Goal: Transaction & Acquisition: Purchase product/service

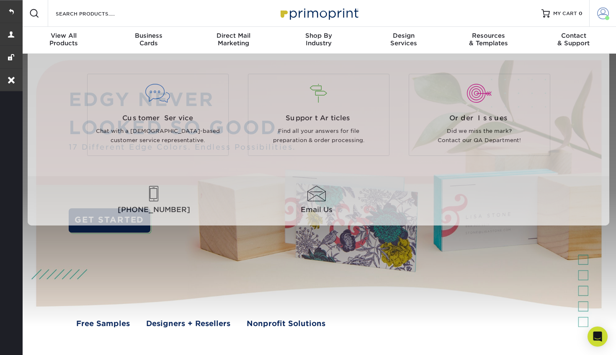
click at [604, 19] on link "Account" at bounding box center [602, 13] width 27 height 27
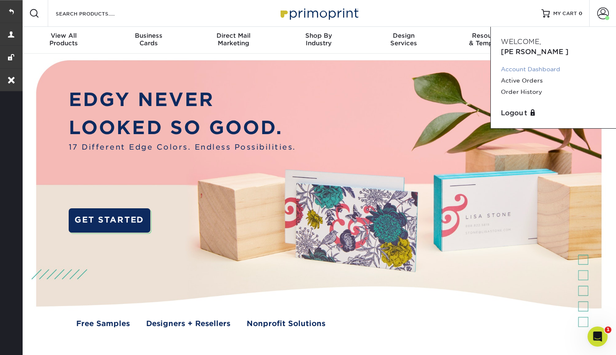
click at [520, 64] on link "Account Dashboard" at bounding box center [553, 69] width 105 height 11
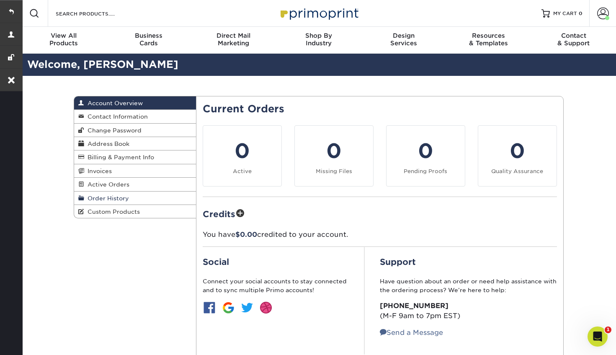
click at [110, 201] on span "Order History" at bounding box center [106, 198] width 45 height 7
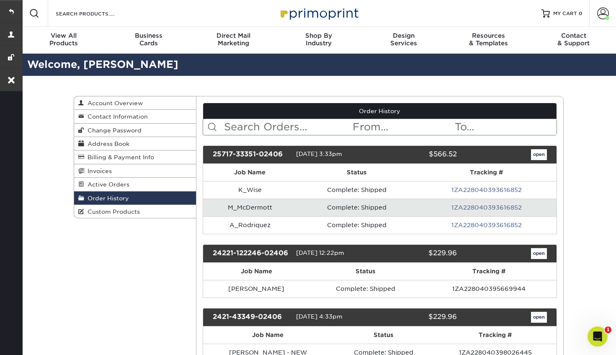
click at [250, 125] on input "text" at bounding box center [287, 127] width 129 height 16
paste input "25717-33351-02406"
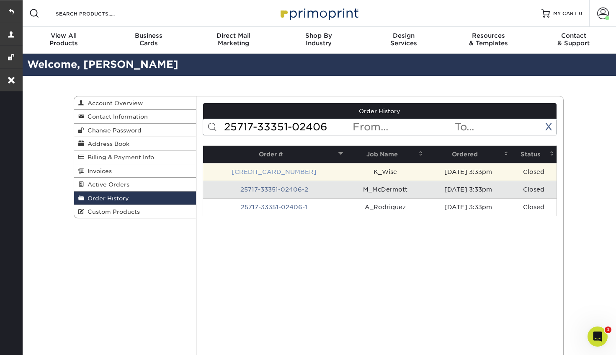
type input "25717-33351-02406"
click at [250, 170] on link "25717-33351-02406-3" at bounding box center [274, 171] width 85 height 7
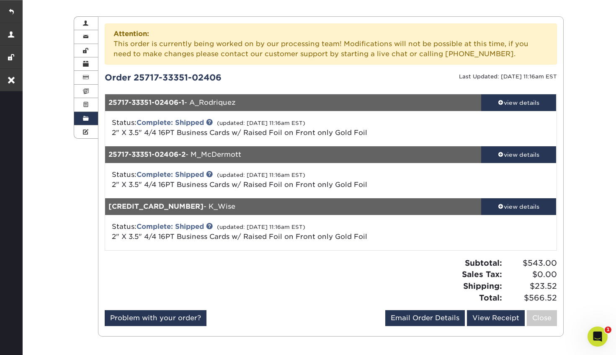
scroll to position [80, 0]
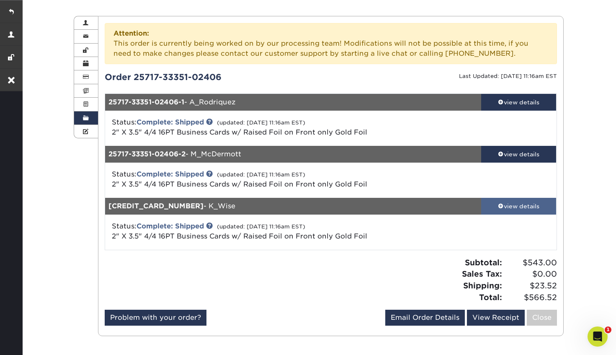
click at [523, 214] on link "view details" at bounding box center [518, 206] width 75 height 17
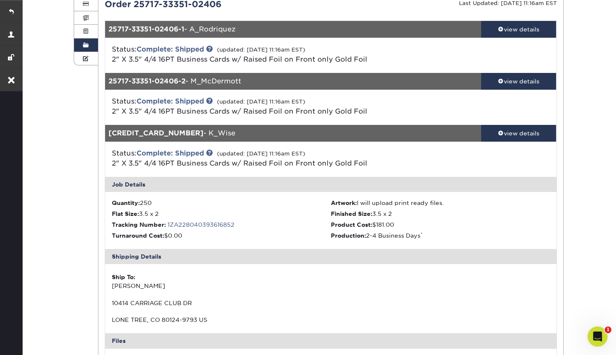
scroll to position [0, 0]
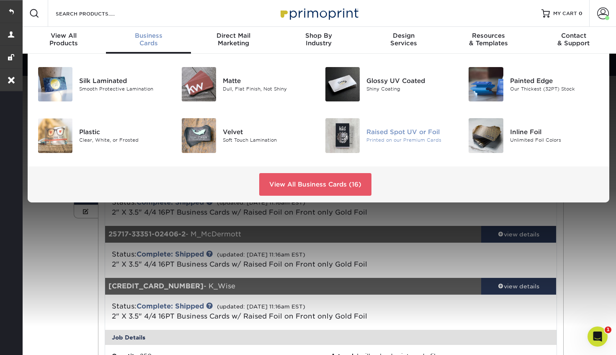
click at [385, 134] on div "Raised Spot UV or Foil" at bounding box center [411, 131] width 90 height 9
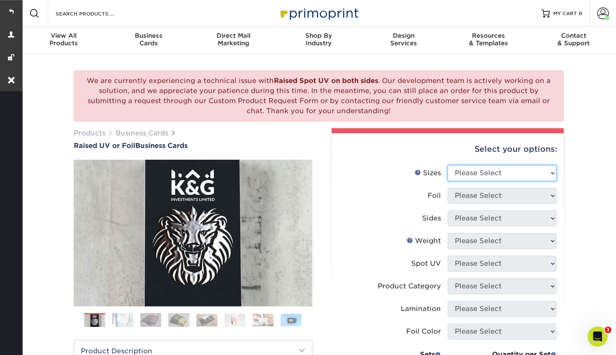
click at [494, 173] on select "Please Select 2" x 3.5" - Standard" at bounding box center [502, 173] width 109 height 16
select select "2.00x3.50"
click at [448, 165] on select "Please Select 2" x 3.5" - Standard" at bounding box center [502, 173] width 109 height 16
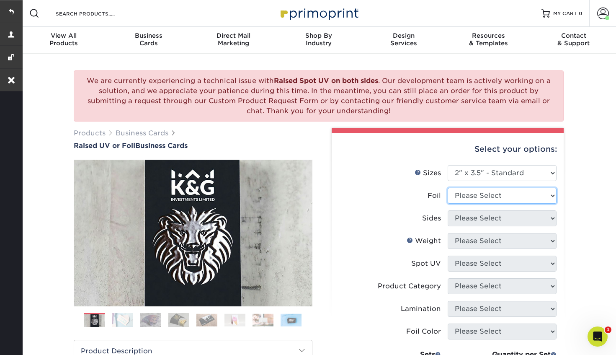
click at [490, 193] on select "Please Select No Yes" at bounding box center [502, 196] width 109 height 16
select select "1"
click at [448, 188] on select "Please Select No Yes" at bounding box center [502, 196] width 109 height 16
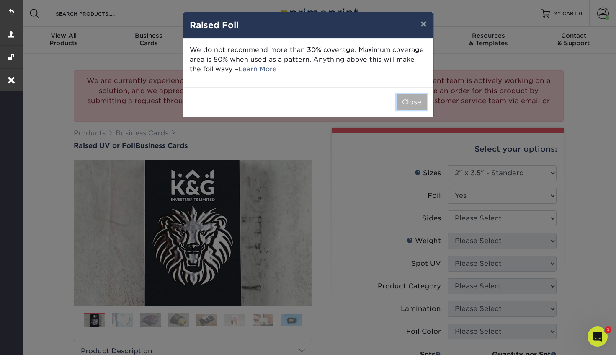
click at [405, 103] on button "Close" at bounding box center [412, 102] width 30 height 16
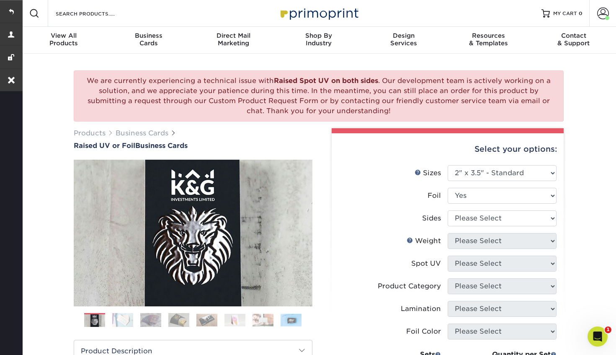
scroll to position [63, 0]
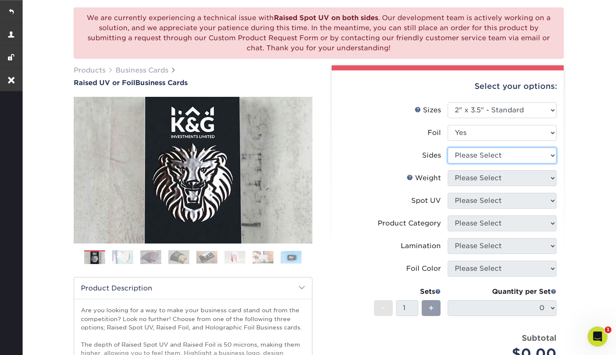
click at [516, 153] on select "Please Select Print Both Sides - Foil Both Sides Print Both Sides - Foil Front …" at bounding box center [502, 155] width 109 height 16
select select "e9e9dfb3-fba1-4d60-972c-fd9ca5904d33"
click at [448, 147] on select "Please Select Print Both Sides - Foil Both Sides Print Both Sides - Foil Front …" at bounding box center [502, 155] width 109 height 16
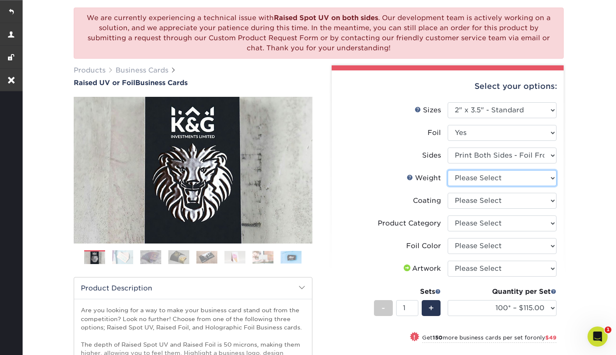
click at [498, 178] on select "Please Select 16PT" at bounding box center [502, 178] width 109 height 16
select select "16PT"
click at [448, 170] on select "Please Select 16PT" at bounding box center [502, 178] width 109 height 16
click at [501, 199] on select at bounding box center [502, 201] width 109 height 16
select select "3e7618de-abca-4bda-9f97-8b9129e913d8"
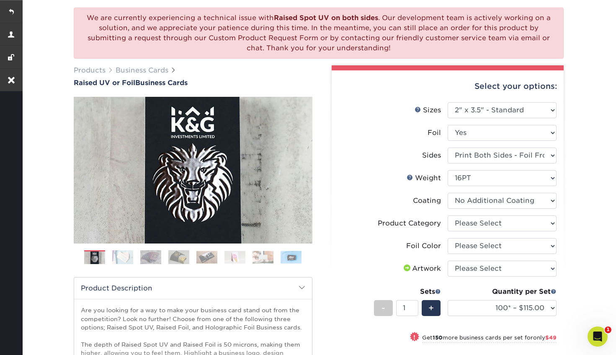
click at [448, 193] on select at bounding box center [502, 201] width 109 height 16
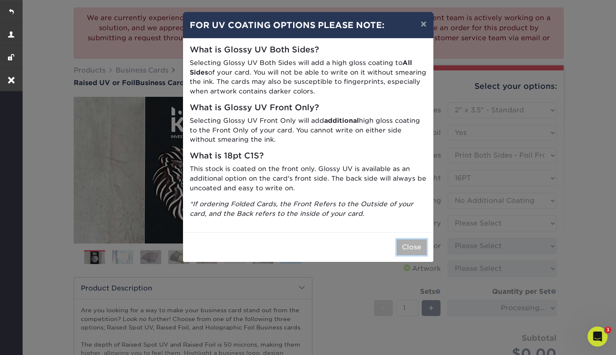
click at [418, 245] on button "Close" at bounding box center [412, 247] width 30 height 16
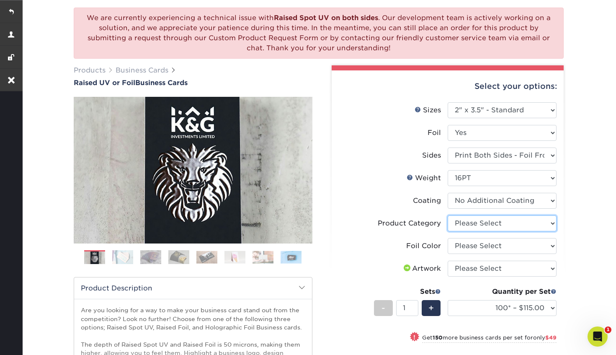
click at [527, 226] on select "Please Select Business Cards" at bounding box center [502, 223] width 109 height 16
select select "3b5148f1-0588-4f88-a218-97bcfdce65c1"
click at [448, 215] on select "Please Select Business Cards" at bounding box center [502, 223] width 109 height 16
click at [521, 248] on select "Please Select Silver Foil Gold Foil Holographic Foil" at bounding box center [502, 246] width 109 height 16
select select "acffa4a5-22f9-4585-ba3f-0adaa54b8c85"
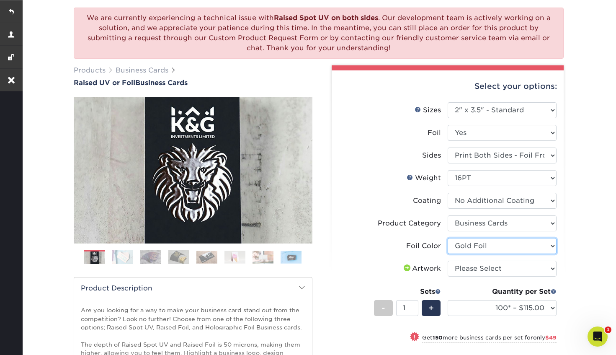
click at [448, 238] on select "Please Select Silver Foil Gold Foil Holographic Foil" at bounding box center [502, 246] width 109 height 16
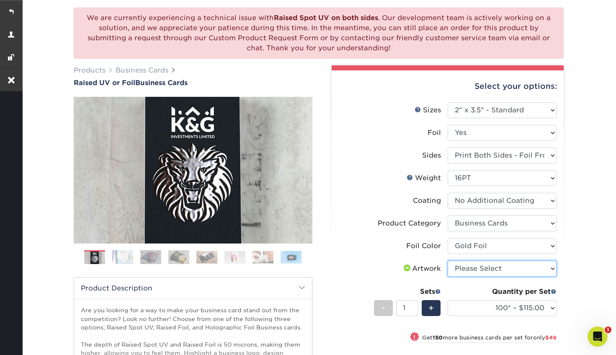
click at [506, 269] on select "Please Select I will upload files I need a design - $100" at bounding box center [502, 268] width 109 height 16
select select "upload"
click at [448, 260] on select "Please Select I will upload files I need a design - $100" at bounding box center [502, 268] width 109 height 16
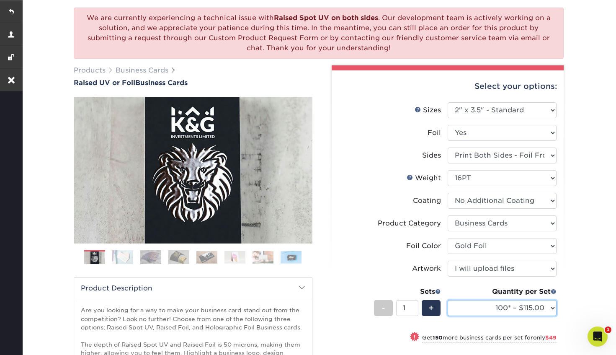
click at [495, 312] on select "100* – $115.00 250* – $164.00 500* – $221.00" at bounding box center [502, 308] width 109 height 16
select select "250* – $164.00"
click at [448, 300] on select "100* – $115.00 250* – $164.00 500* – $221.00" at bounding box center [502, 308] width 109 height 16
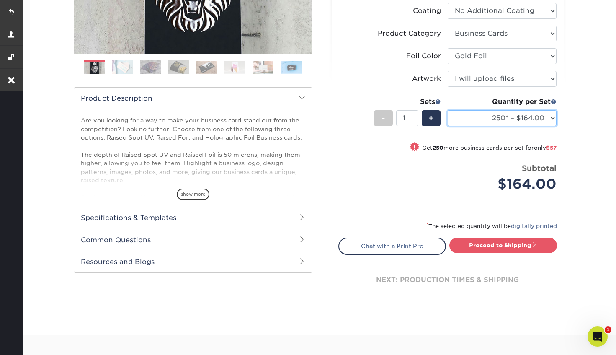
scroll to position [328, 0]
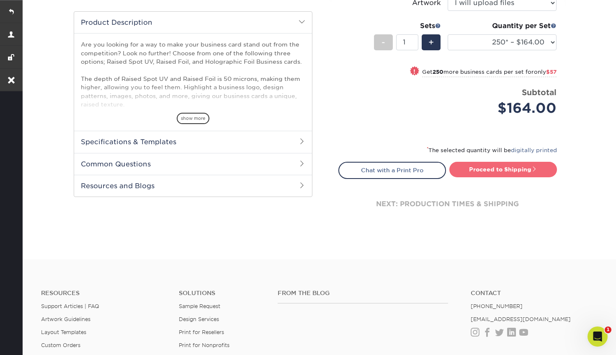
click at [480, 168] on link "Proceed to Shipping" at bounding box center [503, 169] width 108 height 15
type input "Set 1"
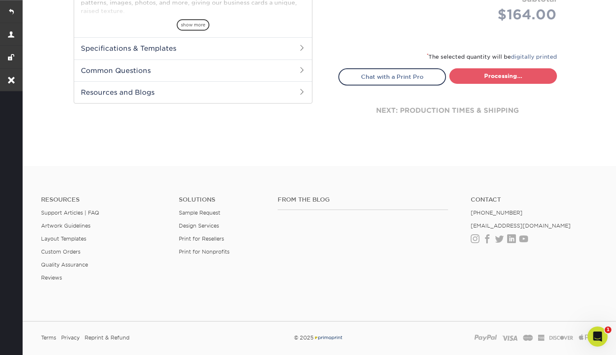
select select "1cbcb5c4-95c2-4600-ba81-4a6f4084a4d2"
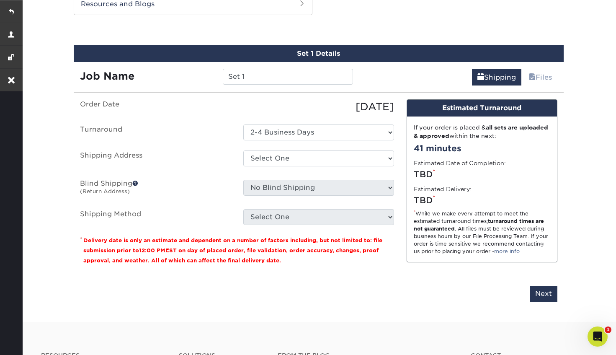
scroll to position [513, 0]
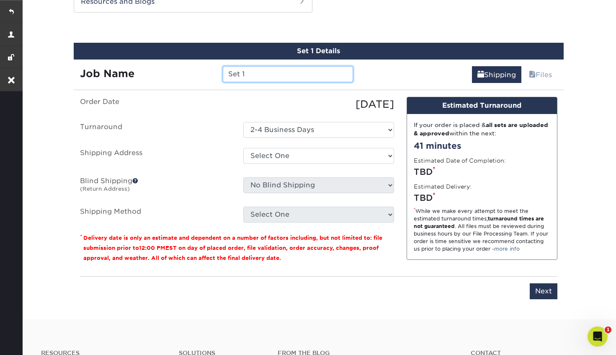
click at [253, 69] on input "Set 1" at bounding box center [288, 74] width 130 height 16
paste input "K_Wise"
type input "K_Wise"
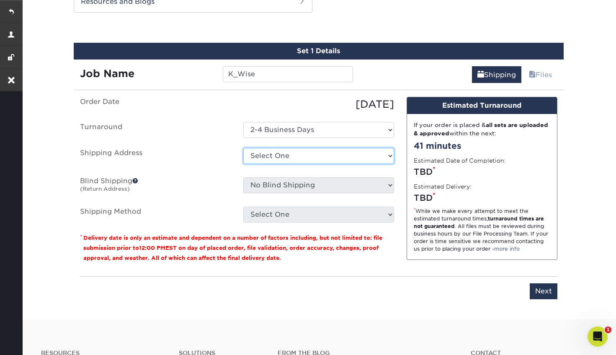
click at [279, 156] on select "Select One [PERSON_NAME] [PERSON_NAME] [PERSON_NAME] [PERSON_NAME] [PERSON_NAME…" at bounding box center [318, 156] width 151 height 16
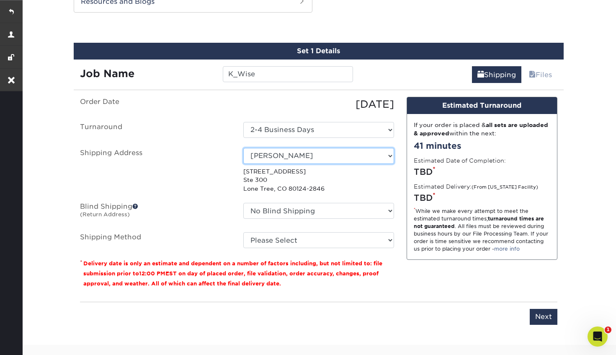
click at [382, 155] on select "Select One [PERSON_NAME] [PERSON_NAME] [PERSON_NAME] [PERSON_NAME] [PERSON_NAME…" at bounding box center [318, 156] width 151 height 16
select select "284135"
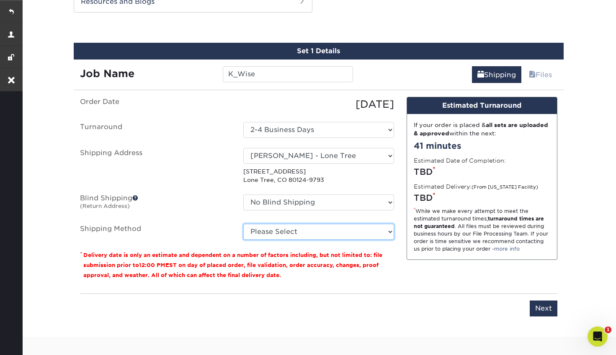
click at [340, 234] on select "Please Select Ground Shipping (+$7.84) 3 Day Shipping Service (+$20.04) 2 Day A…" at bounding box center [318, 232] width 151 height 16
select select "03"
click at [243, 224] on select "Please Select Ground Shipping (+$7.84) 3 Day Shipping Service (+$20.04) 2 Day A…" at bounding box center [318, 232] width 151 height 16
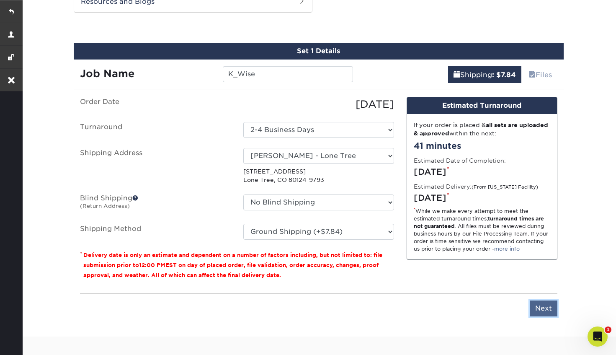
click at [539, 307] on input "Next" at bounding box center [544, 308] width 28 height 16
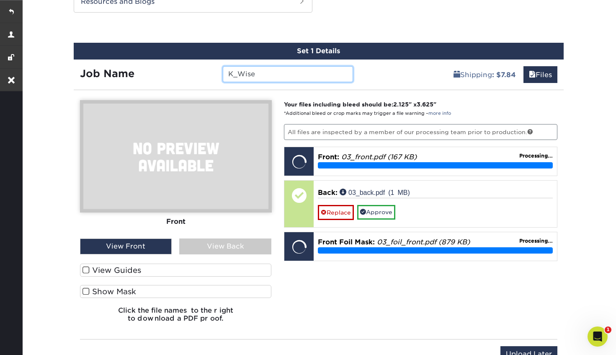
click at [281, 76] on input "K_Wise" at bounding box center [288, 74] width 130 height 16
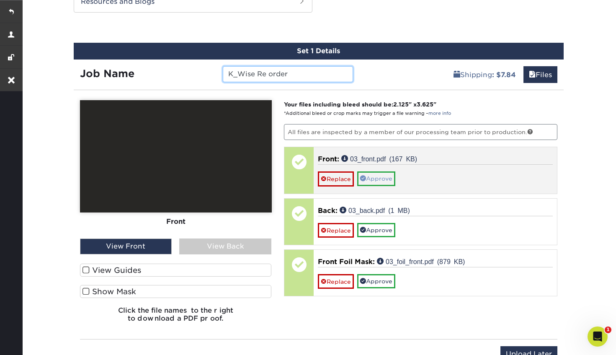
type input "K_Wise Re order"
click at [381, 171] on link "Approve" at bounding box center [376, 178] width 38 height 14
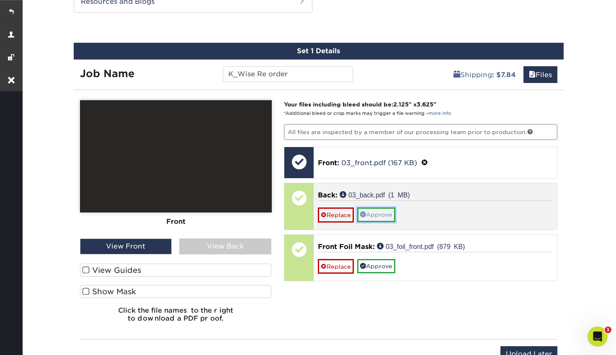
click at [378, 217] on link "Approve" at bounding box center [376, 214] width 38 height 14
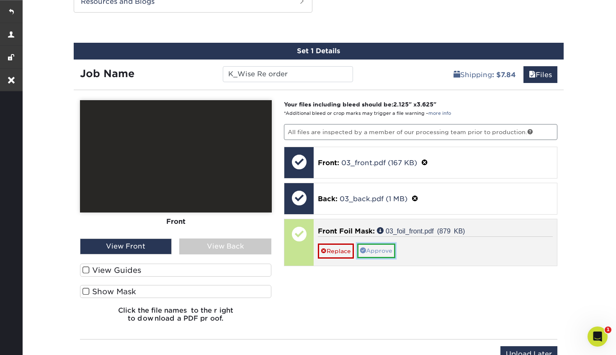
click at [378, 244] on link "Approve" at bounding box center [376, 250] width 38 height 14
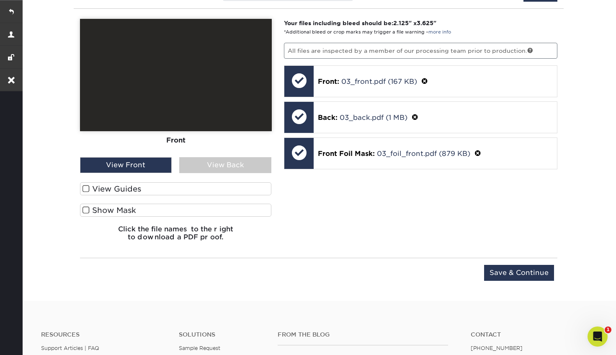
scroll to position [601, 0]
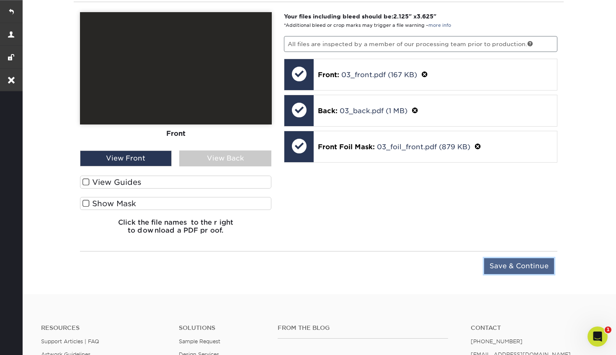
click at [524, 261] on input "Save & Continue" at bounding box center [519, 266] width 70 height 16
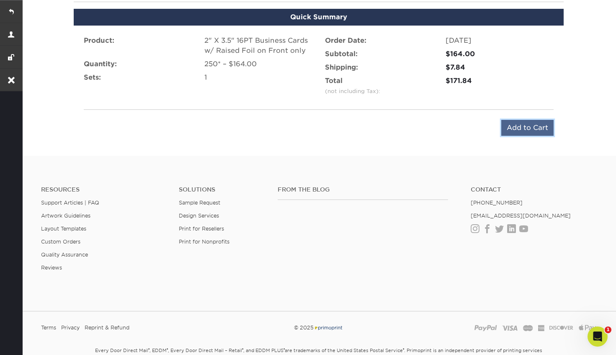
click at [512, 124] on input "Add to Cart" at bounding box center [527, 128] width 52 height 16
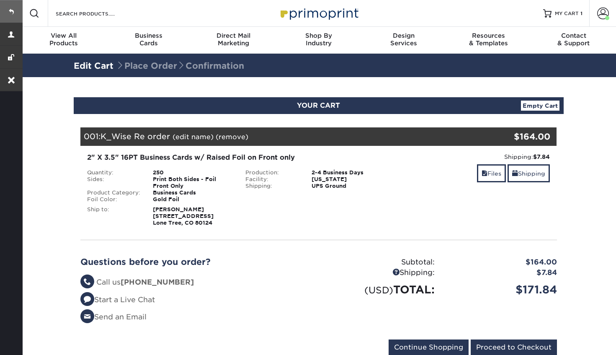
click at [13, 13] on link at bounding box center [11, 11] width 23 height 23
click at [10, 14] on link at bounding box center [11, 11] width 23 height 23
